Goal: Find specific page/section: Find specific page/section

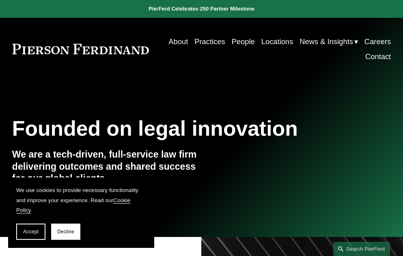
click at [243, 40] on link "People" at bounding box center [242, 41] width 23 height 15
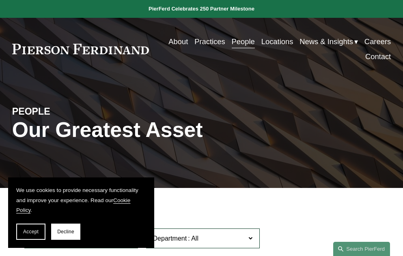
click at [68, 231] on span "Decline" at bounding box center [65, 232] width 17 height 6
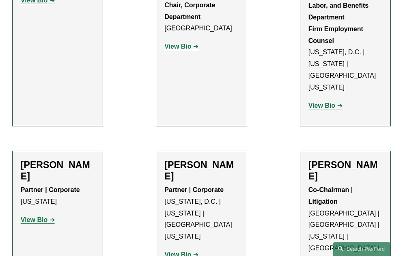
scroll to position [3851, 0]
